Goal: Find specific page/section: Find specific page/section

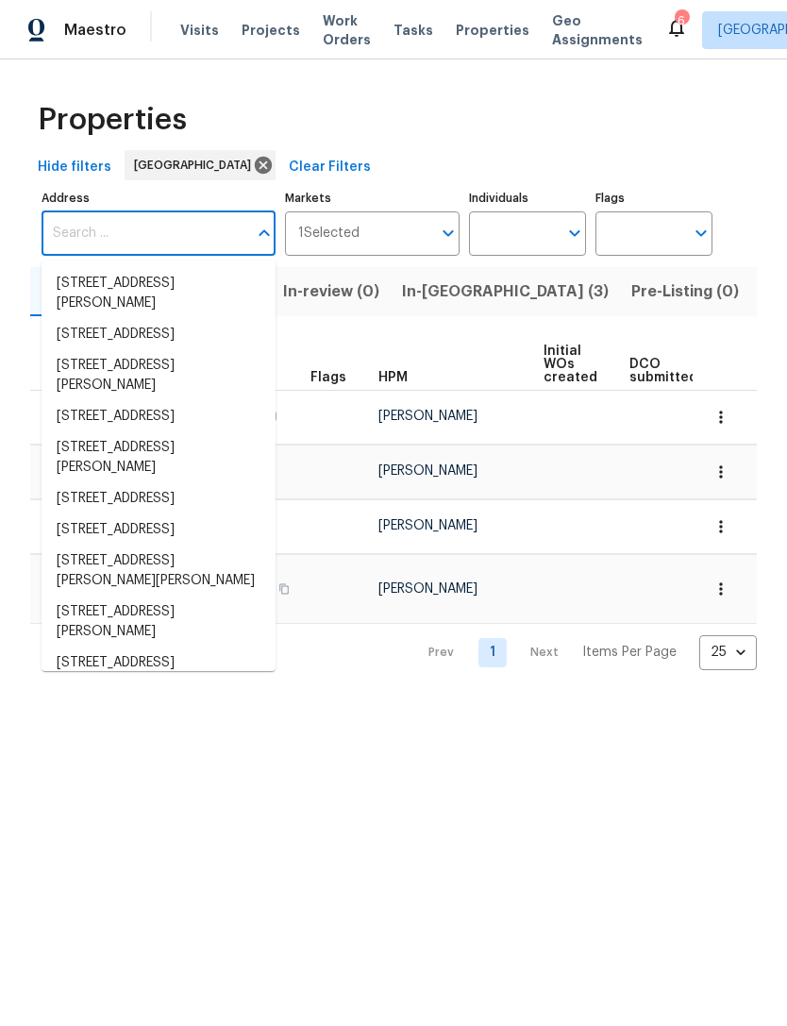
click at [139, 236] on input "Address" at bounding box center [145, 233] width 206 height 44
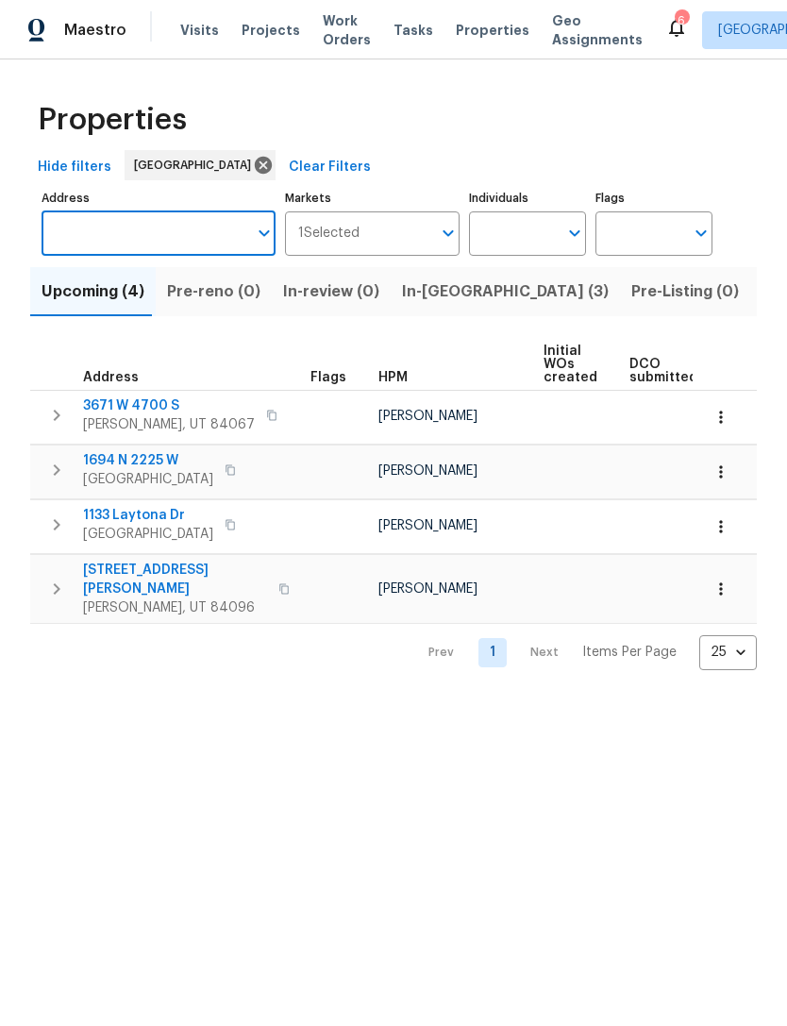
type input "1592 S [STREET_ADDRESS]"
click at [182, 279] on li "1592 S 1300 E Salt Lake City UT 84105" at bounding box center [159, 283] width 234 height 31
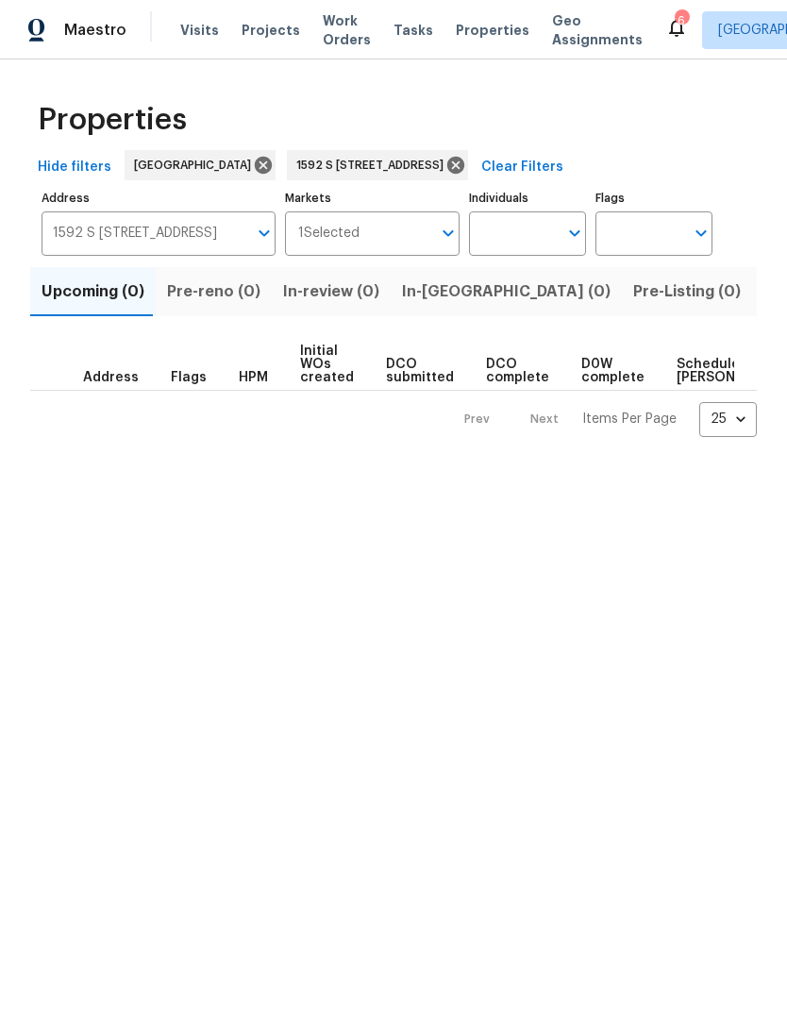
click at [763, 290] on span "Listed (1)" at bounding box center [797, 291] width 68 height 26
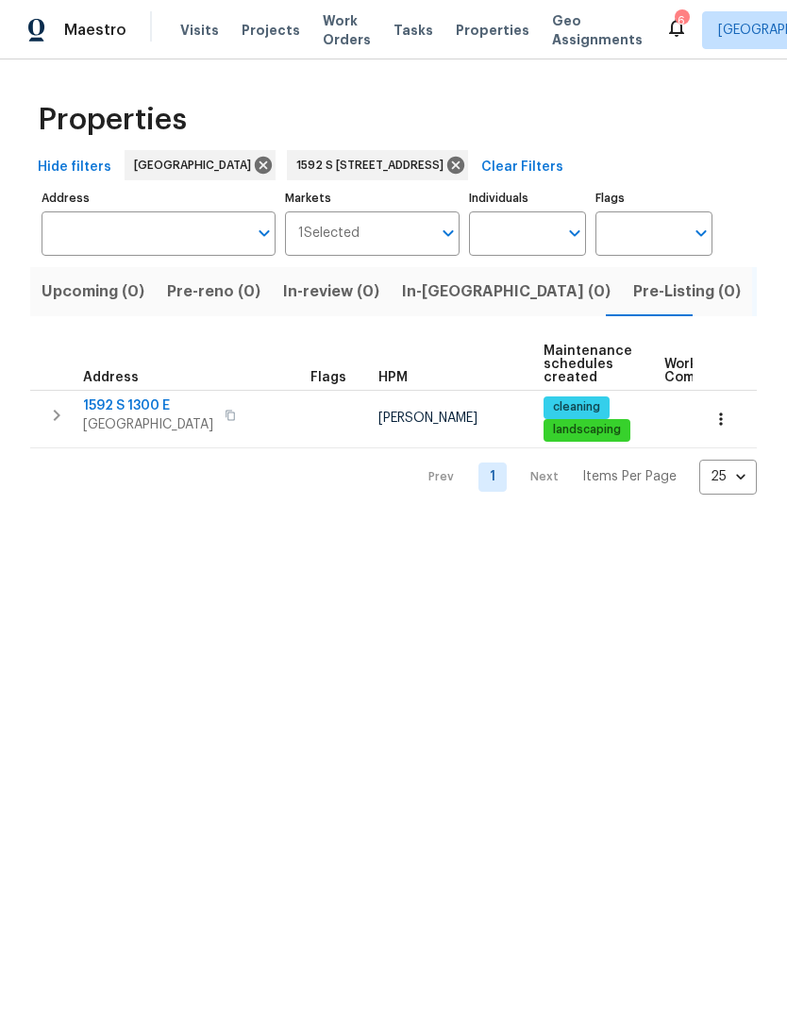
type input "1592 S 1300 E Salt Lake City UT 84105"
click at [145, 403] on span "1592 S 1300 E" at bounding box center [148, 405] width 130 height 19
click at [730, 421] on button "button" at bounding box center [721, 419] width 42 height 42
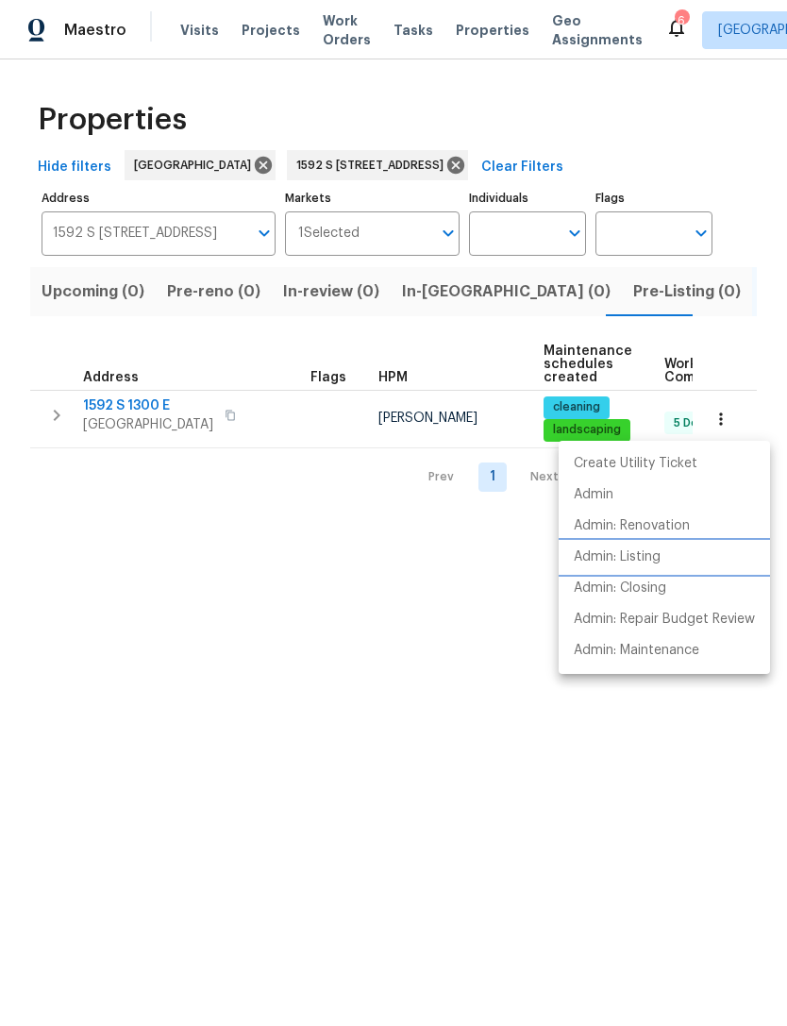
click at [660, 556] on p "Admin: Listing" at bounding box center [617, 557] width 87 height 20
